Goal: Task Accomplishment & Management: Complete application form

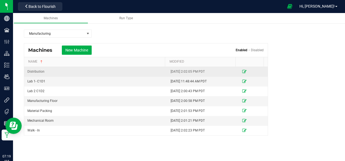
click at [96, 74] on td "Distribution" at bounding box center [95, 72] width 143 height 10
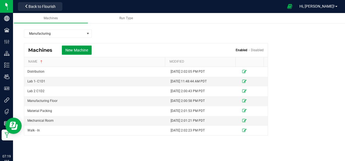
click at [83, 51] on button "New Machine" at bounding box center [77, 50] width 30 height 9
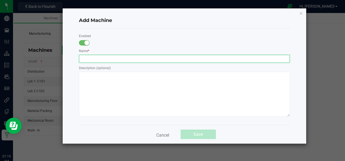
click at [115, 59] on input "text" at bounding box center [184, 59] width 211 height 8
type input "Distribution"
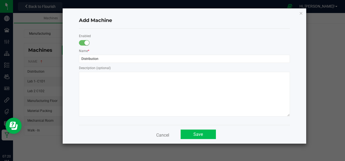
click at [203, 135] on button "Save" at bounding box center [198, 135] width 35 height 10
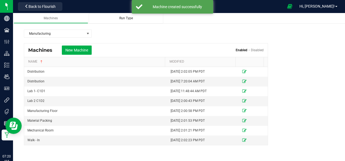
click at [113, 16] on div "Run Type" at bounding box center [126, 18] width 66 height 5
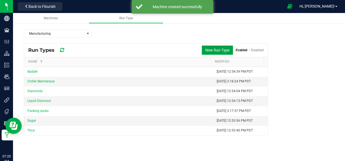
click at [222, 48] on button "New Run Type" at bounding box center [217, 50] width 31 height 9
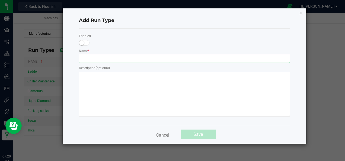
click at [211, 59] on input "text" at bounding box center [184, 59] width 211 height 8
type input "Pack orders"
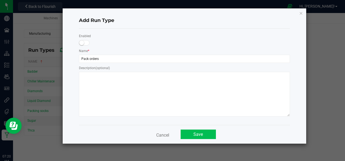
click at [203, 136] on button "Save" at bounding box center [198, 135] width 35 height 10
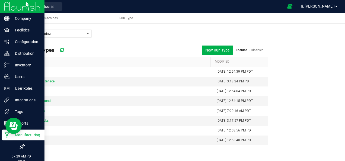
click at [23, 10] on img at bounding box center [22, 6] width 36 height 13
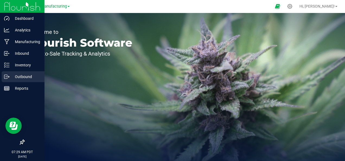
click at [17, 74] on p "Outbound" at bounding box center [26, 77] width 33 height 7
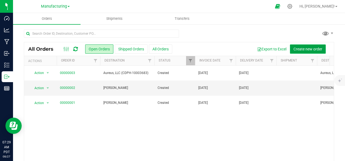
click at [294, 49] on span "Create new order" at bounding box center [308, 49] width 29 height 4
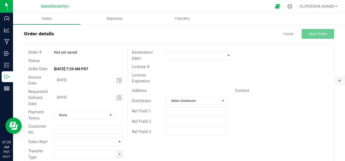
scroll to position [20, 0]
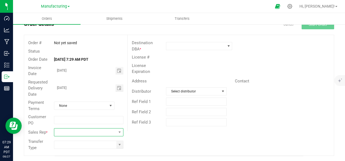
click at [119, 130] on span "NO DATA FOUND" at bounding box center [119, 133] width 7 height 8
click at [108, 119] on div "NO DATA FOUND" at bounding box center [88, 109] width 68 height 38
click at [116, 131] on span "NO DATA FOUND" at bounding box center [119, 133] width 7 height 8
click at [116, 145] on span at bounding box center [119, 145] width 7 height 8
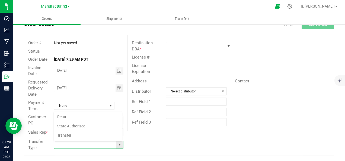
click at [116, 145] on span at bounding box center [119, 145] width 7 height 8
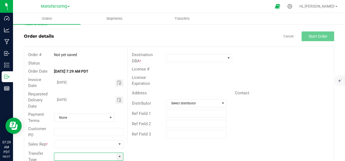
scroll to position [20, 0]
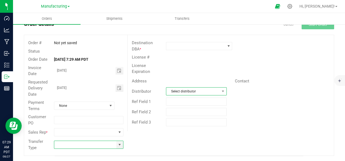
click at [216, 90] on span "Select distributor" at bounding box center [192, 92] width 53 height 8
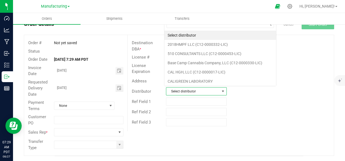
scroll to position [8, 59]
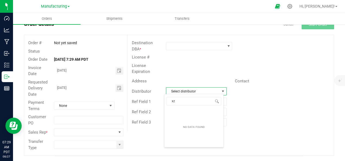
type input "xz"
drag, startPoint x: 218, startPoint y: 86, endPoint x: 254, endPoint y: 68, distance: 40.2
click at [254, 68] on div "Destination DBA * License # License Expiration Address Contact Distributor Sele…" at bounding box center [231, 83] width 207 height 96
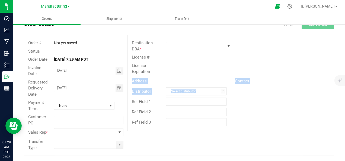
click at [254, 68] on div "License Expiration" at bounding box center [231, 69] width 206 height 14
click at [215, 59] on div "License #" at bounding box center [231, 57] width 206 height 8
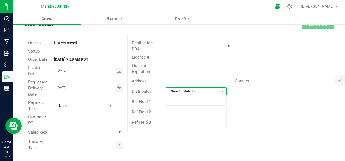
click at [203, 92] on span "Select distributor" at bounding box center [192, 92] width 53 height 8
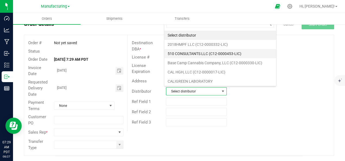
click at [209, 57] on li "510 CONSULTANTS LLC (C12-0000453-LIC)" at bounding box center [221, 53] width 112 height 9
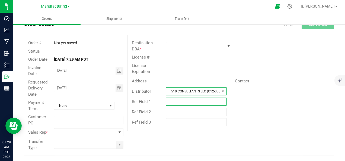
click at [196, 98] on input "text" at bounding box center [196, 102] width 61 height 8
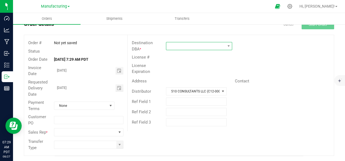
click at [203, 47] on span at bounding box center [195, 46] width 59 height 8
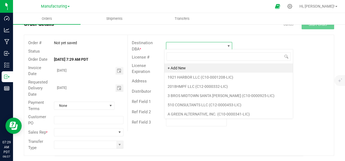
scroll to position [8, 65]
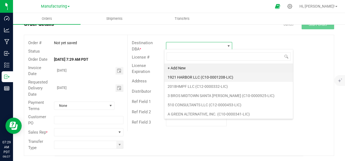
click at [197, 75] on li "1921 HARBOR LLC (C10-0001208-LIC)" at bounding box center [229, 77] width 129 height 9
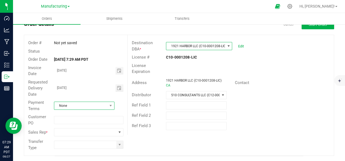
click at [89, 104] on span "None" at bounding box center [80, 106] width 53 height 8
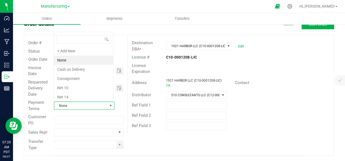
scroll to position [8, 59]
click at [90, 69] on li "Cash on Delivery" at bounding box center [83, 69] width 59 height 9
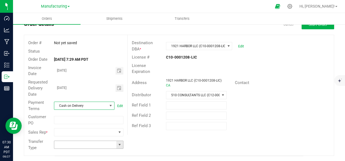
click at [118, 144] on span at bounding box center [120, 145] width 4 height 4
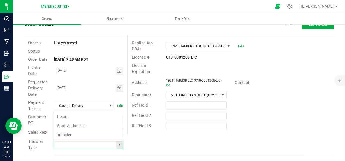
scroll to position [8, 67]
click at [105, 135] on li "Transfer" at bounding box center [88, 135] width 68 height 9
type input "Transfer"
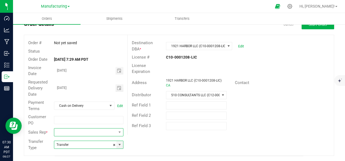
click at [109, 133] on span "NO DATA FOUND" at bounding box center [85, 133] width 62 height 8
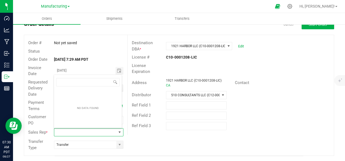
click at [107, 104] on div "NO DATA FOUND" at bounding box center [88, 108] width 68 height 38
click at [114, 81] on span at bounding box center [115, 82] width 4 height 4
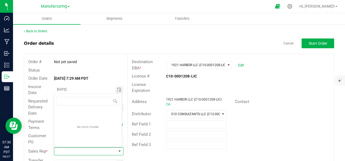
scroll to position [0, 0]
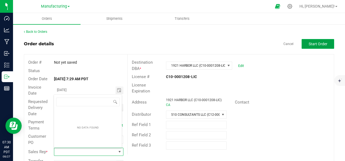
click at [309, 42] on span "Start Order" at bounding box center [318, 44] width 19 height 4
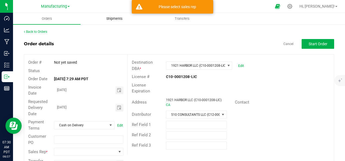
click at [121, 16] on uib-tab-heading "Shipments" at bounding box center [114, 18] width 67 height 11
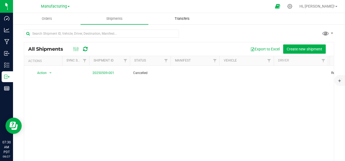
click at [173, 16] on span "Transfers" at bounding box center [183, 18] width 30 height 5
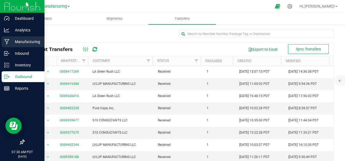
click at [10, 39] on p "Manufacturing" at bounding box center [26, 42] width 33 height 7
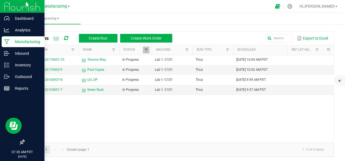
click at [19, 7] on img at bounding box center [22, 6] width 36 height 13
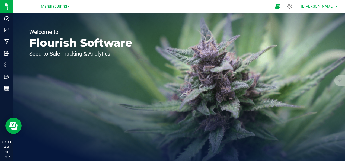
click at [324, 8] on span "Hi, [PERSON_NAME]!" at bounding box center [317, 6] width 35 height 4
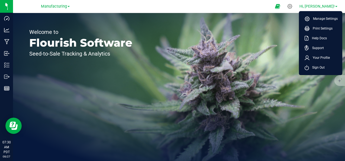
click at [324, 8] on span "Hi, [PERSON_NAME]!" at bounding box center [317, 6] width 35 height 4
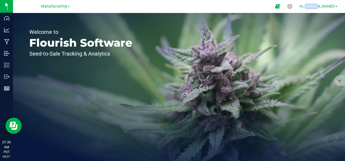
click at [324, 8] on span "Hi, [PERSON_NAME]!" at bounding box center [317, 6] width 35 height 4
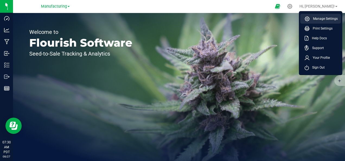
drag, startPoint x: 324, startPoint y: 8, endPoint x: 318, endPoint y: 18, distance: 11.4
click at [318, 18] on span "Manage Settings" at bounding box center [324, 18] width 28 height 5
